Goal: Use online tool/utility: Utilize a website feature to perform a specific function

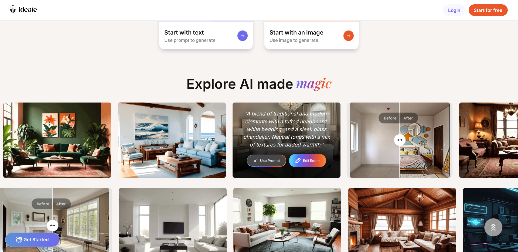
click at [296, 159] on icon at bounding box center [298, 160] width 5 height 5
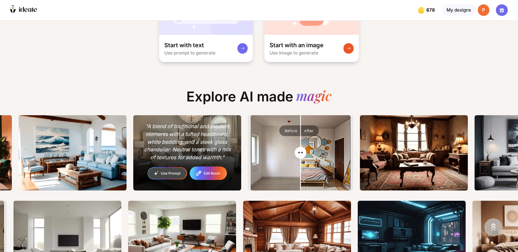
click at [210, 177] on div "Edit Room" at bounding box center [208, 173] width 36 height 12
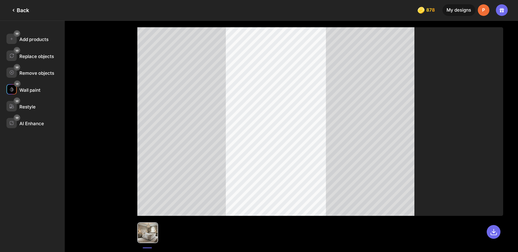
click at [51, 93] on div "Wall paint" at bounding box center [35, 89] width 58 height 10
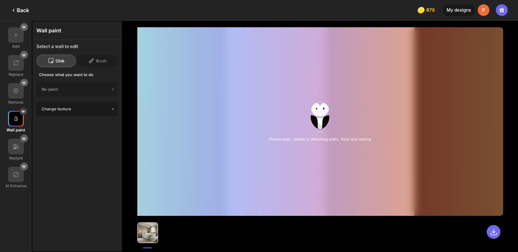
click at [97, 113] on div "Change texture" at bounding box center [76, 109] width 81 height 15
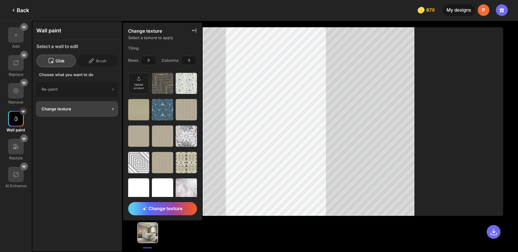
click at [194, 28] on icon at bounding box center [194, 30] width 5 height 5
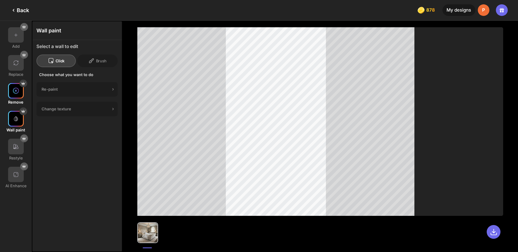
click at [17, 97] on div at bounding box center [16, 91] width 16 height 16
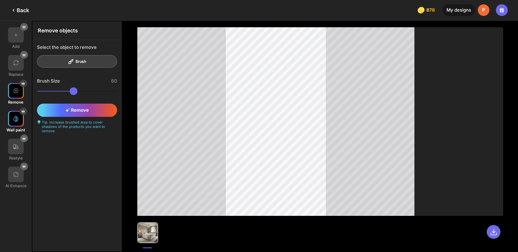
click at [17, 118] on img at bounding box center [16, 119] width 6 height 6
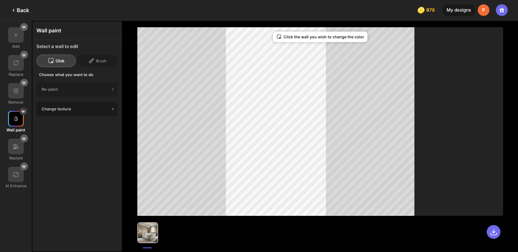
click at [98, 107] on div "Change texture" at bounding box center [76, 109] width 69 height 5
